Goal: Task Accomplishment & Management: Complete application form

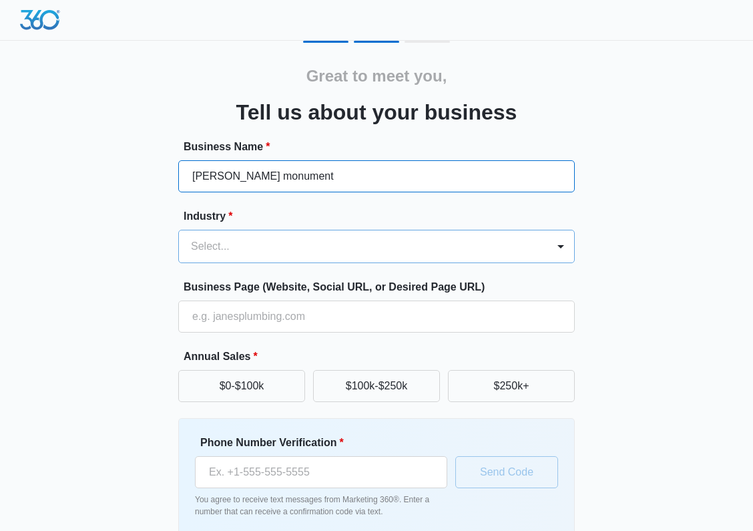
type input "[PERSON_NAME] monument"
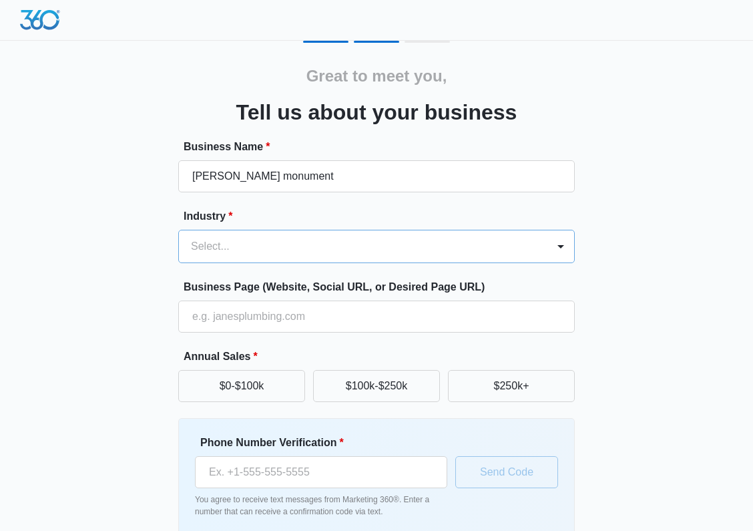
click at [298, 245] on div at bounding box center [360, 246] width 339 height 19
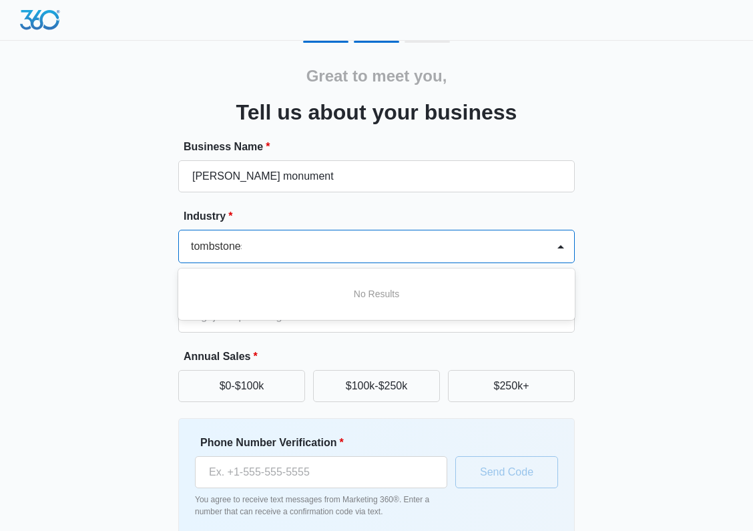
type input "tombstones"
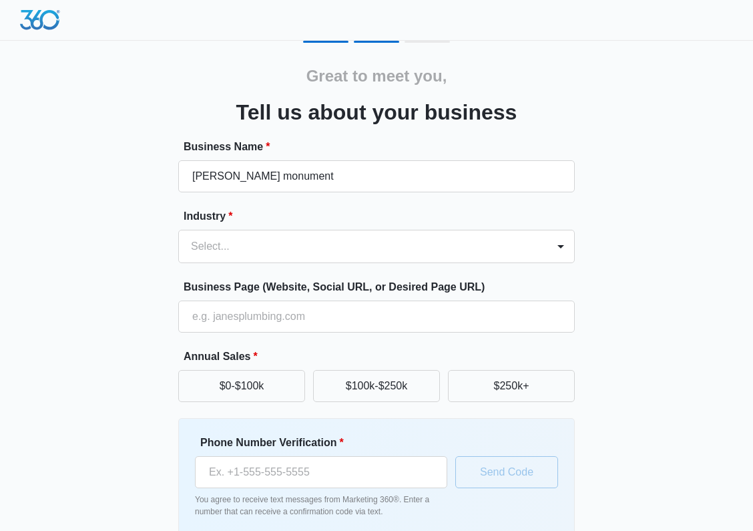
click at [610, 299] on div "Great to meet you, Tell us about your business Business Name * [PERSON_NAME] mo…" at bounding box center [377, 311] width 716 height 541
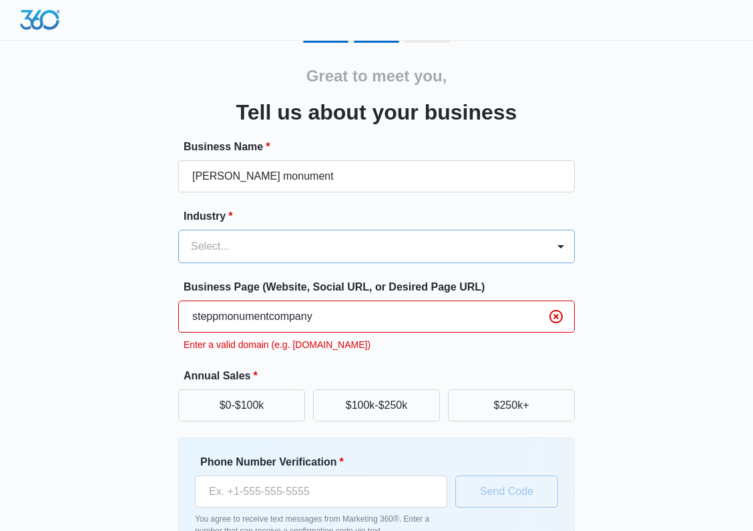
type input "steppmonumentcompany"
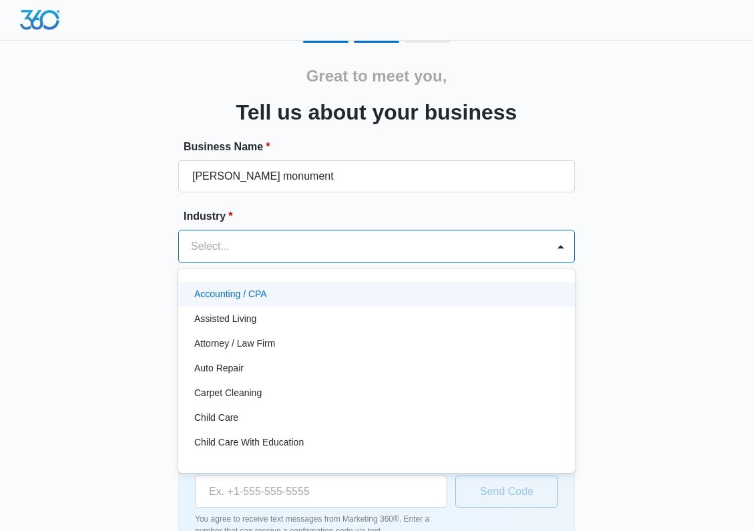
click at [415, 247] on div at bounding box center [360, 246] width 339 height 19
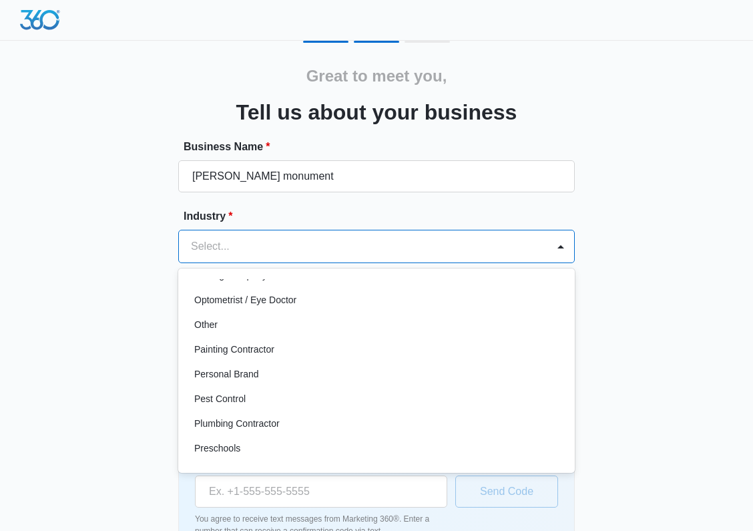
scroll to position [764, 0]
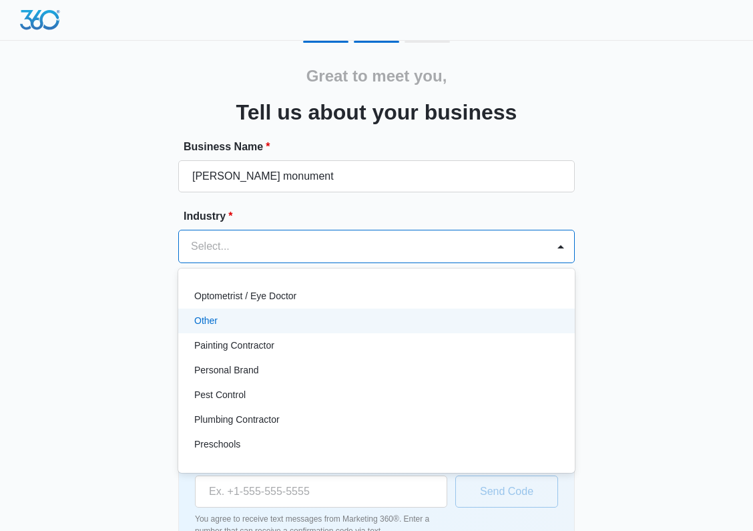
click at [286, 316] on div "Other" at bounding box center [375, 321] width 362 height 14
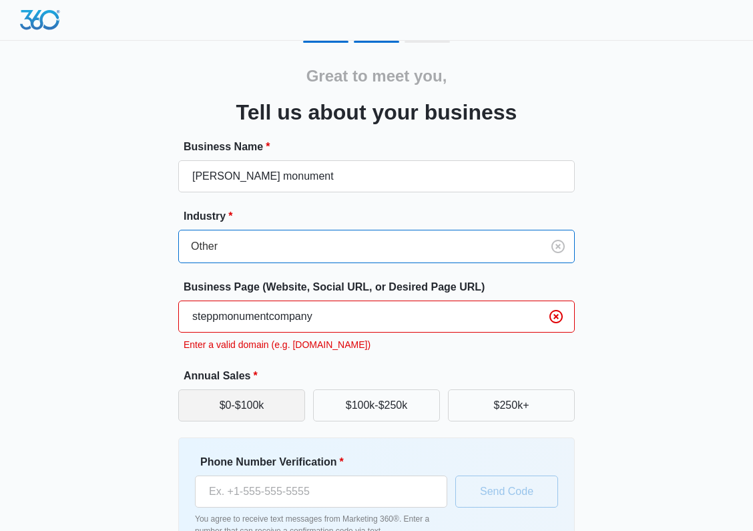
click at [278, 415] on button "$0-$100k" at bounding box center [241, 405] width 127 height 32
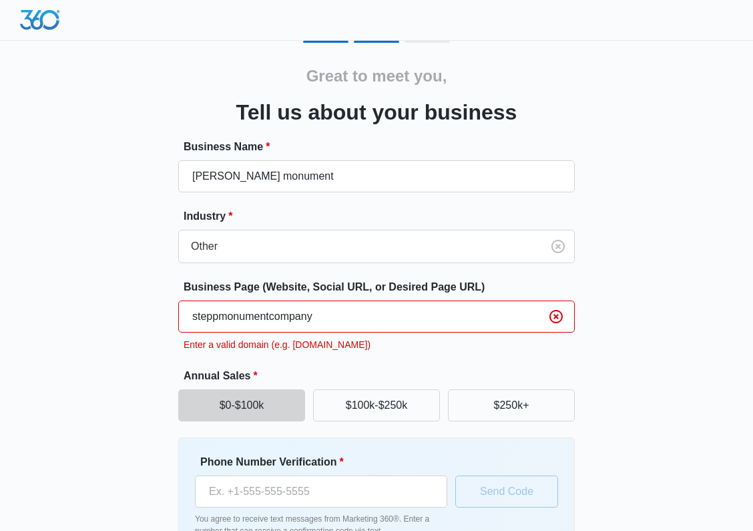
click at [322, 316] on input "steppmonumentcompany" at bounding box center [376, 316] width 397 height 32
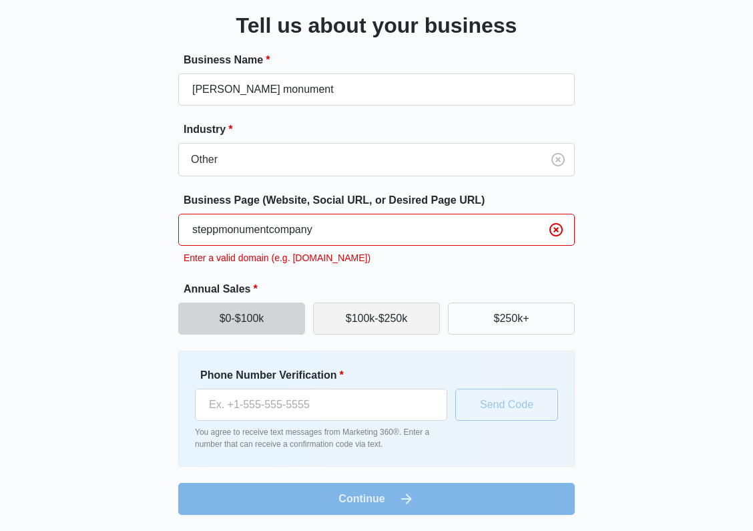
scroll to position [87, 0]
click at [304, 489] on form "Business Name * [PERSON_NAME] monument Industry * Other Business Page (Website,…" at bounding box center [376, 283] width 397 height 463
click at [527, 486] on form "Business Name * [PERSON_NAME] monument Industry * Other Business Page (Website,…" at bounding box center [376, 283] width 397 height 463
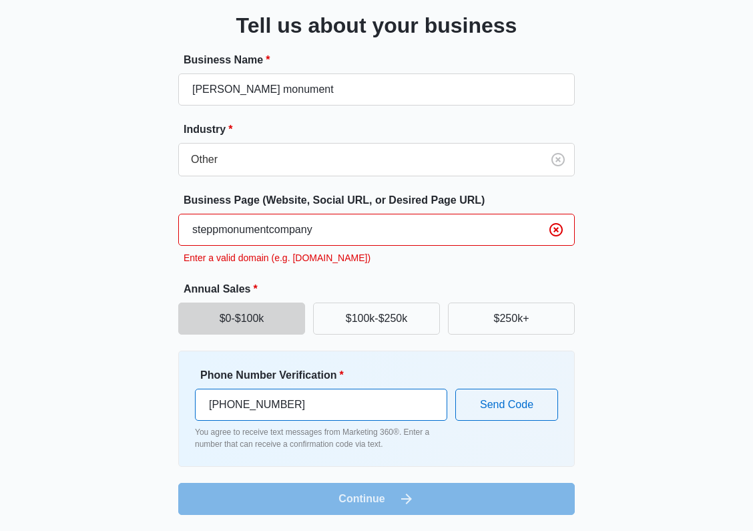
type input "[PHONE_NUMBER]"
click at [446, 501] on form "Business Name * [PERSON_NAME] monument Industry * Other Business Page (Website,…" at bounding box center [376, 283] width 397 height 463
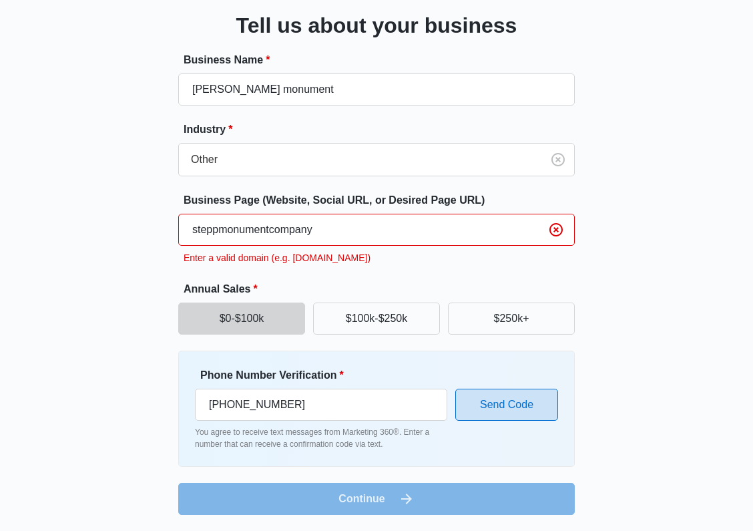
click at [484, 413] on button "Send Code" at bounding box center [506, 405] width 103 height 32
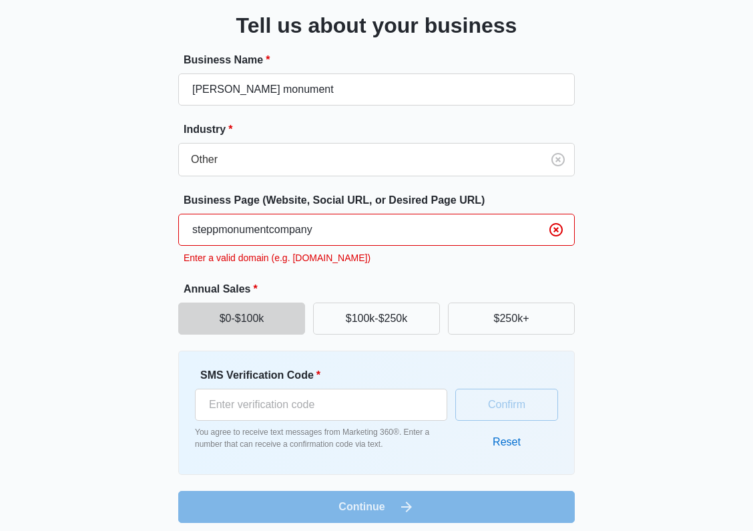
click at [464, 230] on input "steppmonumentcompany" at bounding box center [376, 230] width 397 height 32
click at [343, 413] on input "SMS Verification Code *" at bounding box center [321, 405] width 252 height 32
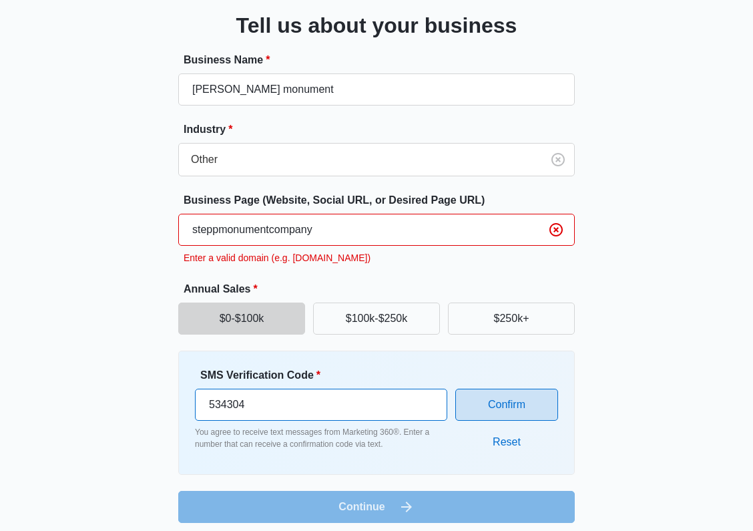
type input "534304"
click at [521, 402] on button "Confirm" at bounding box center [506, 405] width 103 height 32
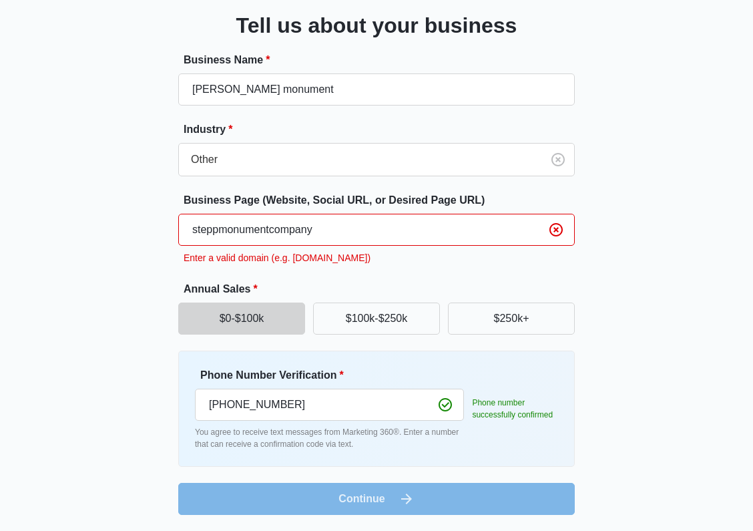
click at [363, 228] on input "steppmonumentcompany" at bounding box center [376, 230] width 397 height 32
